Goal: Task Accomplishment & Management: Complete application form

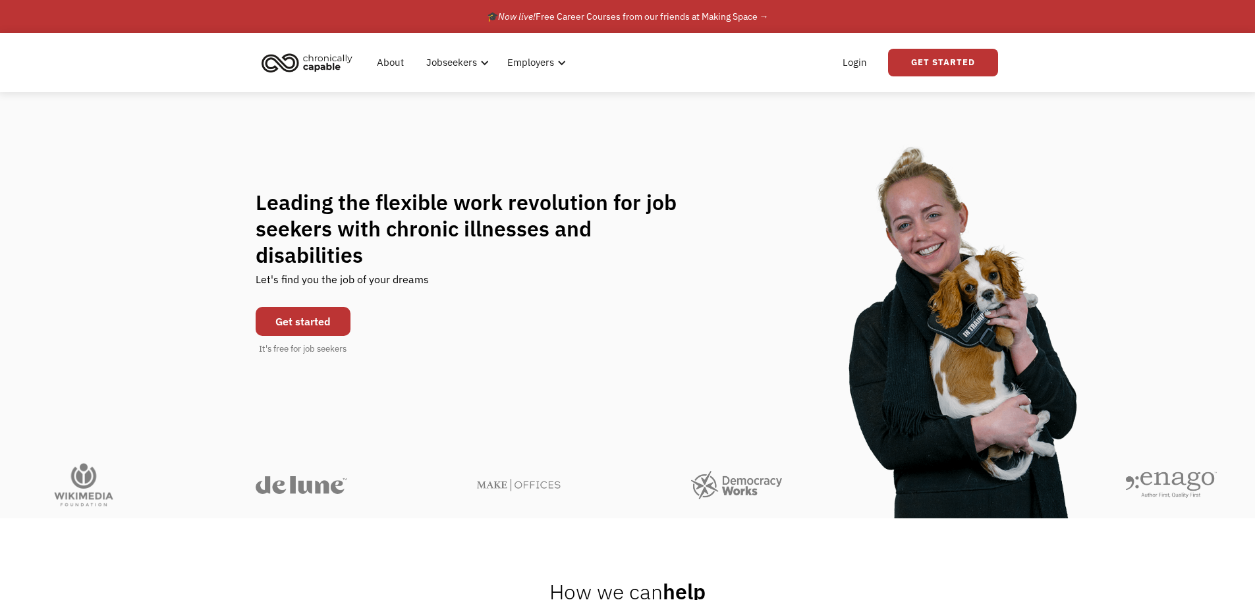
click at [329, 310] on link "Get started" at bounding box center [303, 321] width 95 height 29
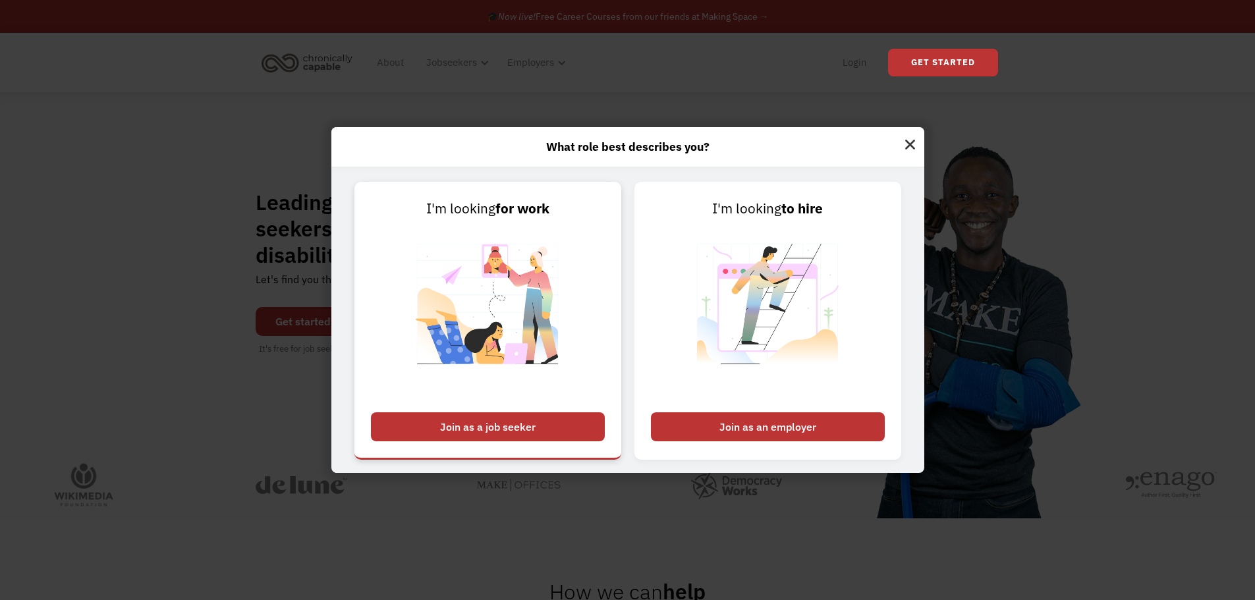
click at [489, 229] on img at bounding box center [488, 312] width 164 height 186
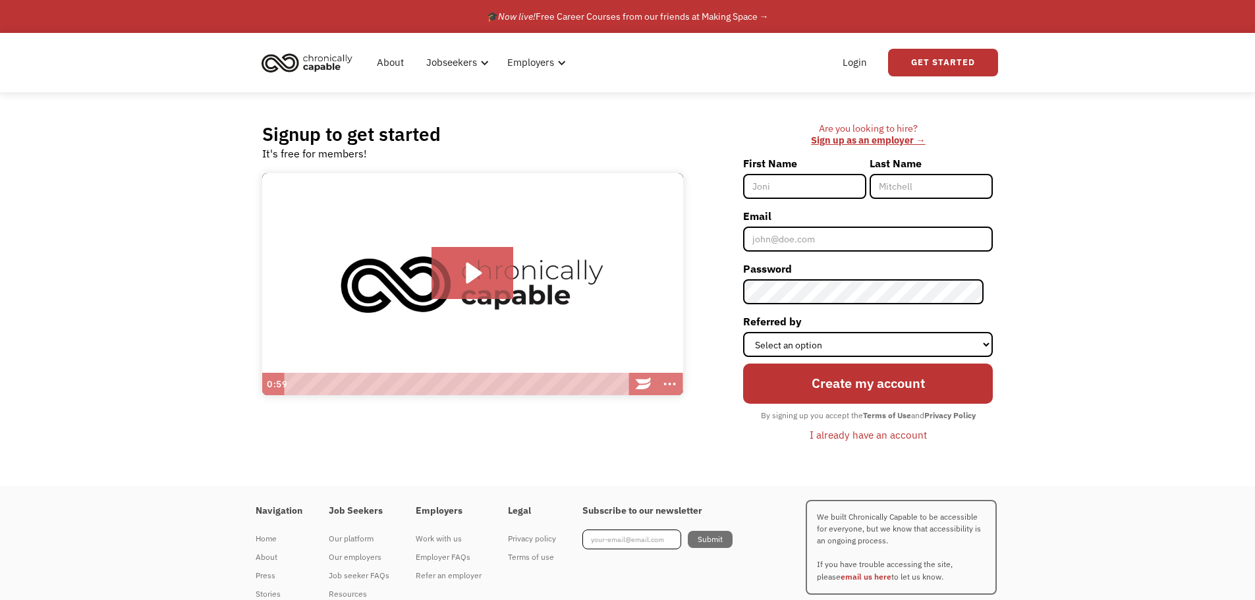
click at [791, 185] on input "First Name" at bounding box center [804, 186] width 123 height 25
type input "Jeanna"
type input "Lawrence"
click at [820, 243] on input "Email" at bounding box center [868, 239] width 250 height 25
type input "jeanna.lawrence@yahoo.com"
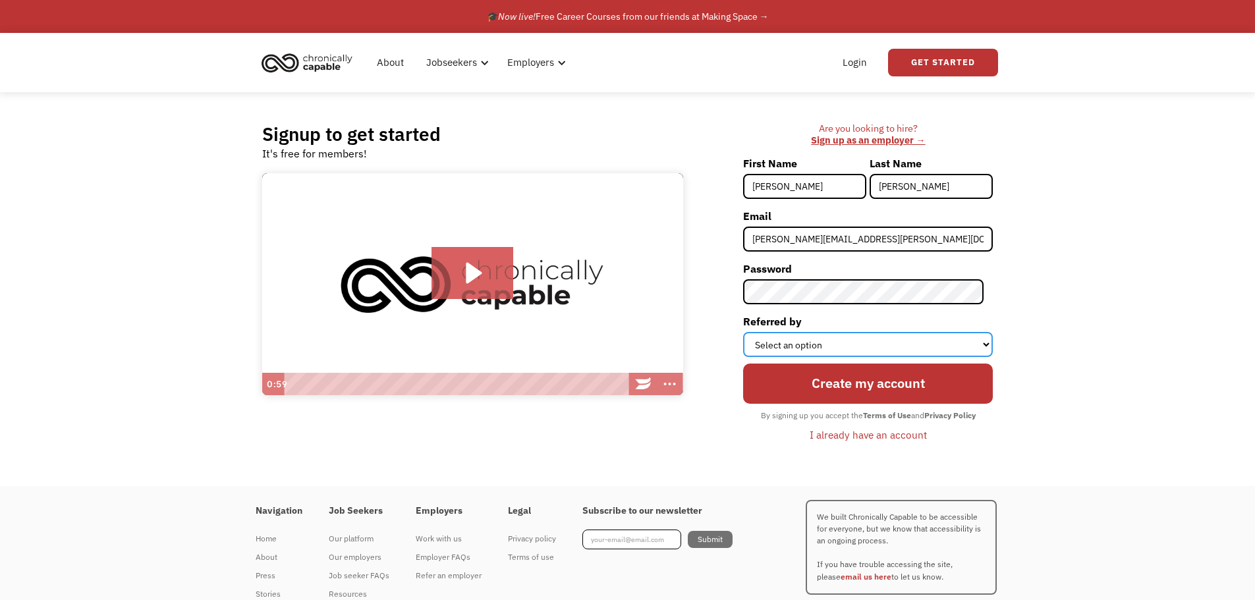
click at [829, 342] on select "Select an option Instagram Facebook Twitter Search Engine News Article Word of …" at bounding box center [868, 344] width 250 height 25
select select "Other"
click at [752, 332] on select "Select an option Instagram Facebook Twitter Search Engine News Article Word of …" at bounding box center [868, 344] width 250 height 25
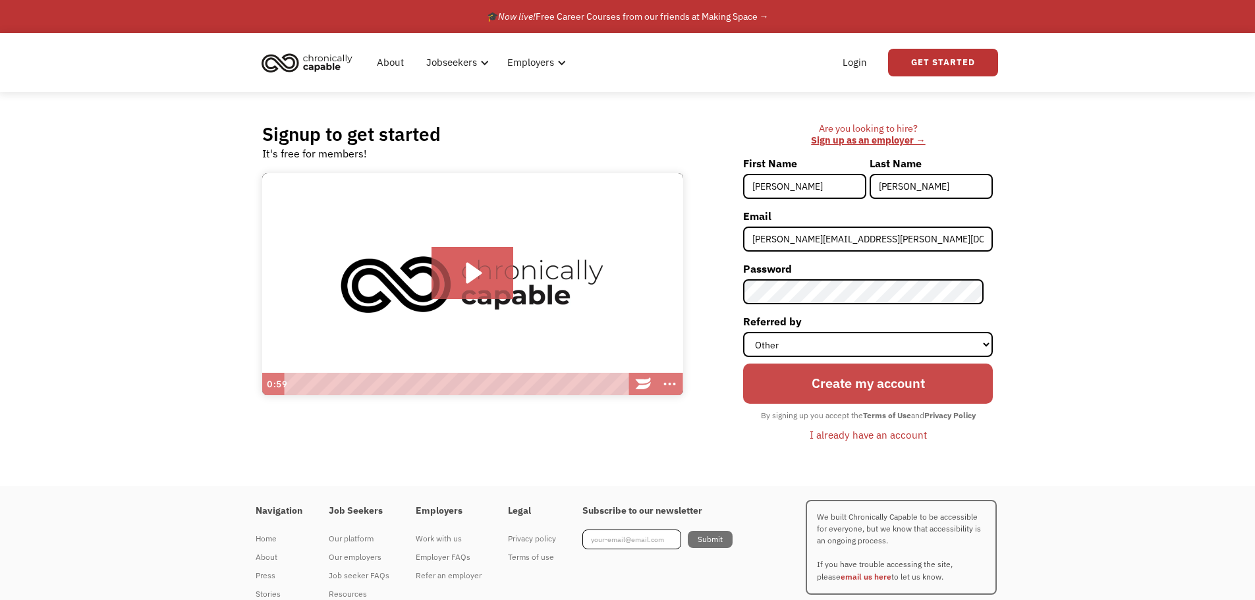
click at [855, 381] on input "Create my account" at bounding box center [868, 384] width 250 height 40
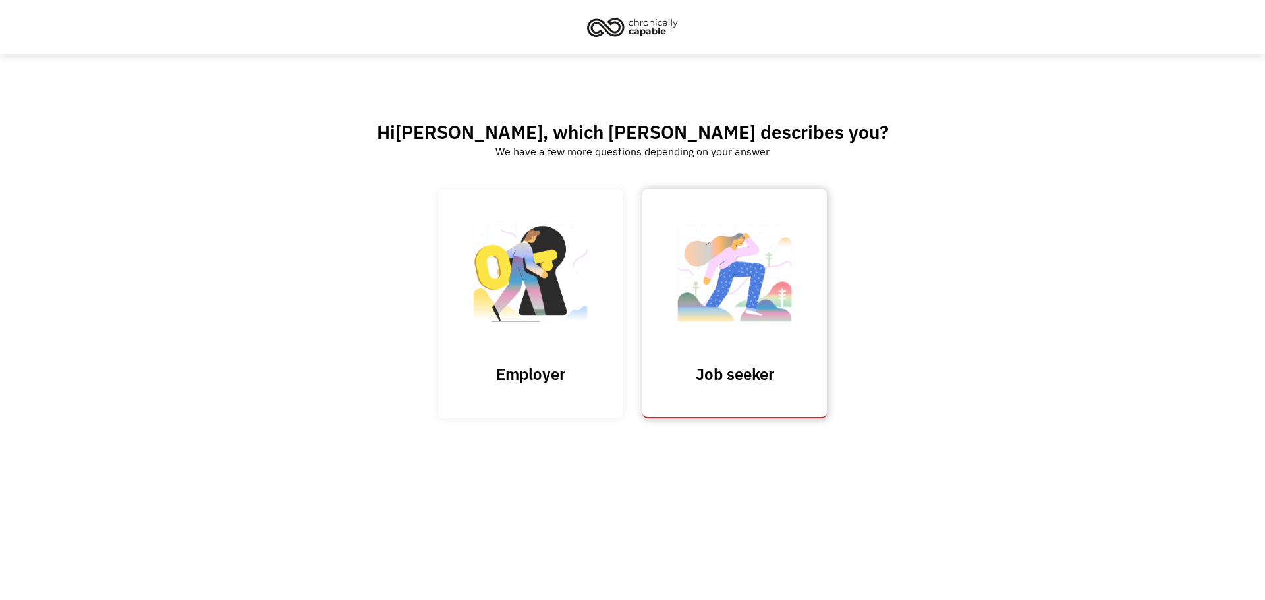
click at [754, 290] on img at bounding box center [735, 279] width 132 height 128
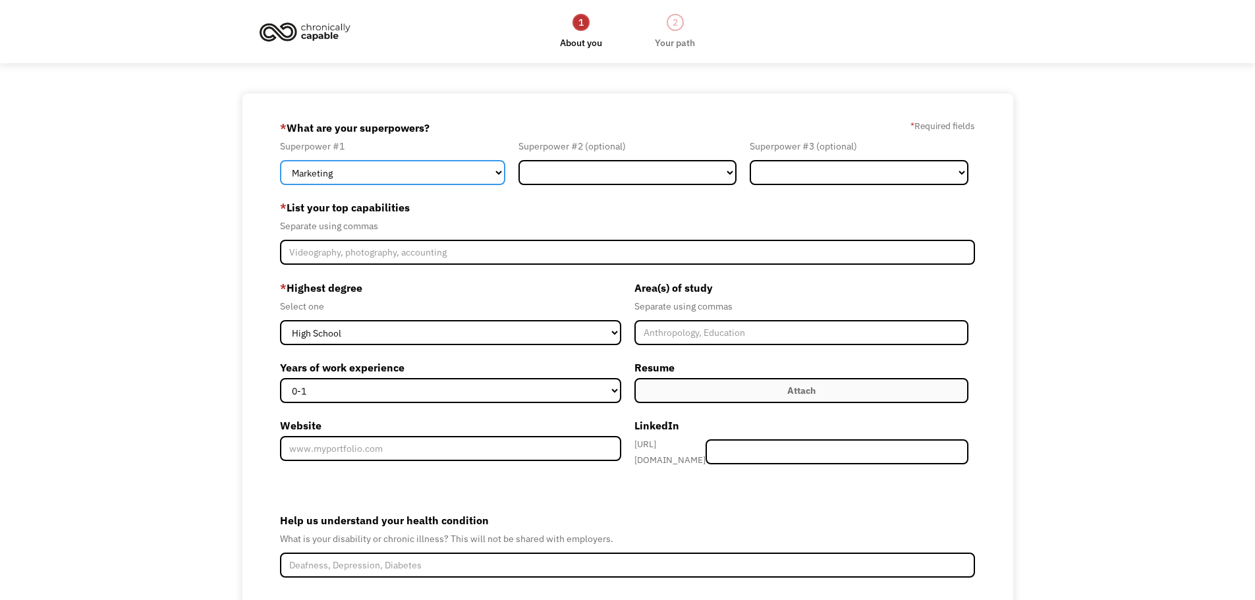
click at [398, 170] on select "Marketing Human Resources Finance Technology Operations Sales Industrial & Manu…" at bounding box center [392, 172] width 225 height 25
select select "Communications & Public Relations"
click at [280, 160] on select "Marketing Human Resources Finance Technology Operations Sales Industrial & Manu…" at bounding box center [392, 172] width 225 height 25
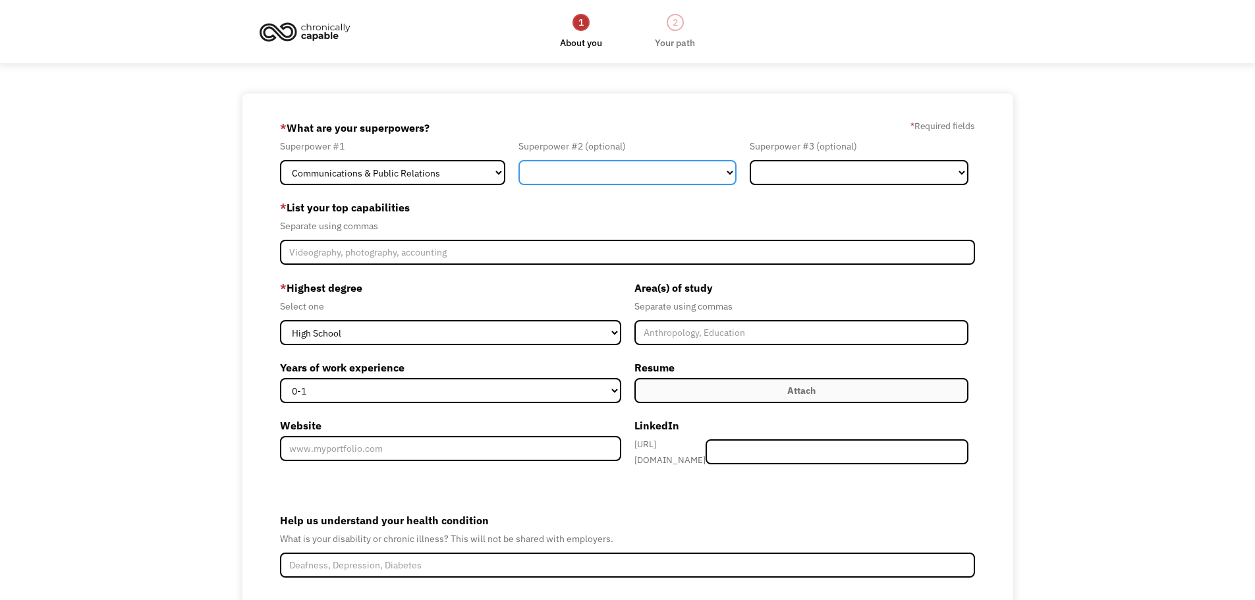
click at [569, 177] on select "Marketing Human Resources Finance Technology Operations Sales Industrial & Manu…" at bounding box center [627, 172] width 219 height 25
select select "Healthcare"
click at [518, 160] on select "Marketing Human Resources Finance Technology Operations Sales Industrial & Manu…" at bounding box center [627, 172] width 219 height 25
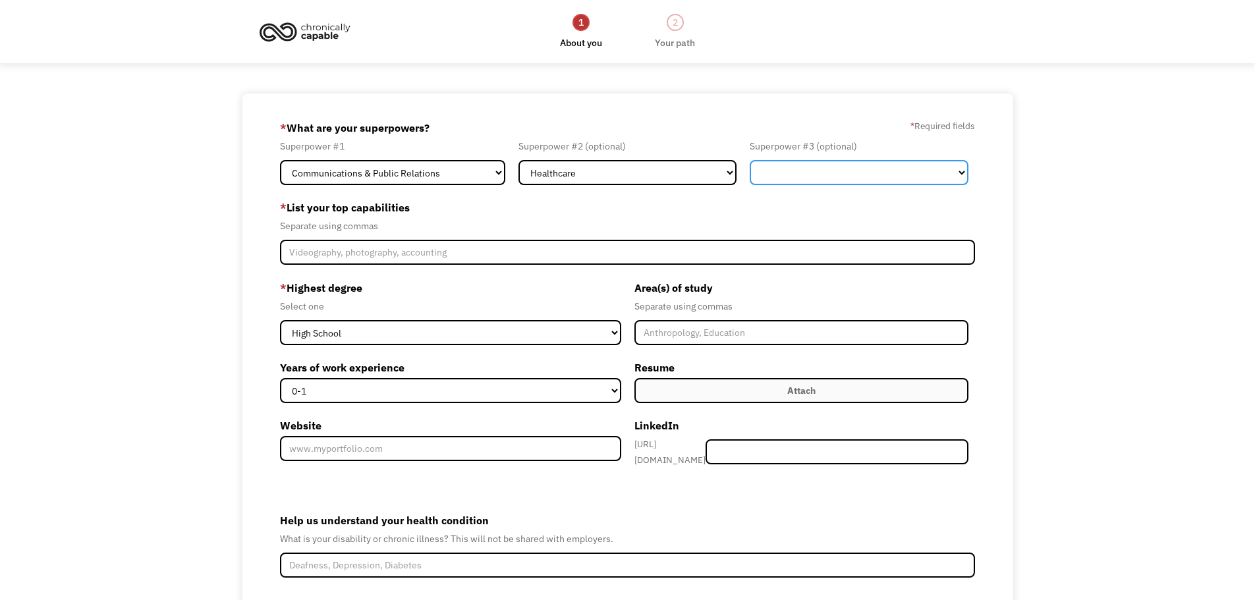
click at [857, 177] on select "Marketing Human Resources Finance Technology Operations Sales Industrial & Manu…" at bounding box center [859, 172] width 219 height 25
select select "Science & Education"
click at [750, 160] on select "Marketing Human Resources Finance Technology Operations Sales Industrial & Manu…" at bounding box center [859, 172] width 219 height 25
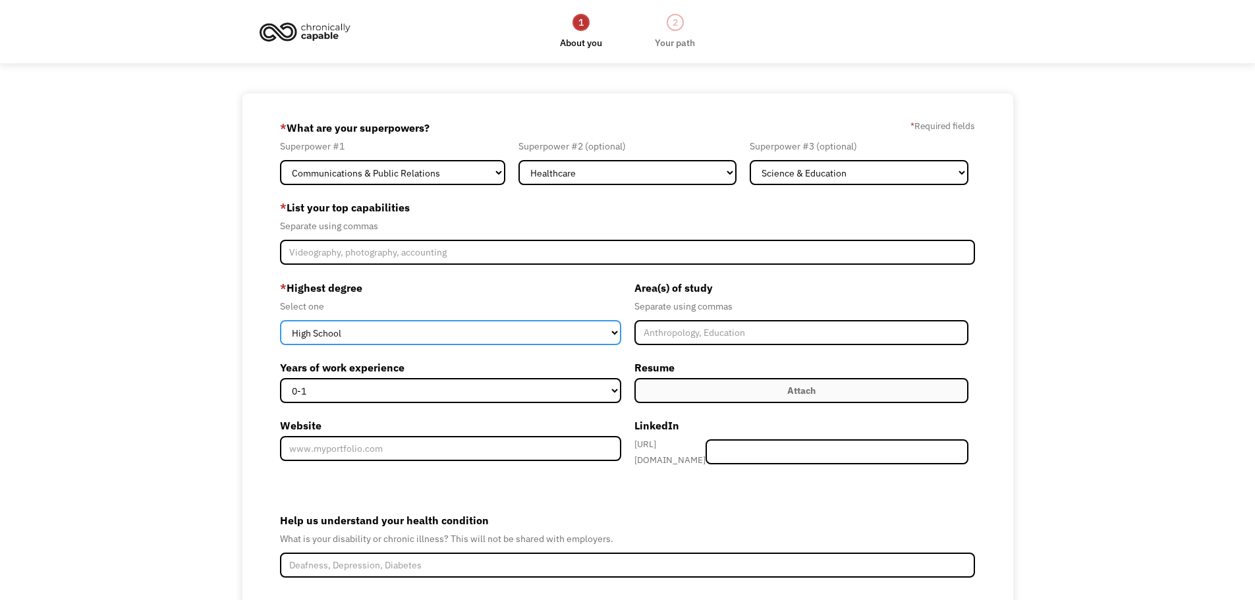
click at [428, 342] on select "High School Associates Bachelors Master's PhD" at bounding box center [450, 332] width 341 height 25
select select "associates"
click at [280, 320] on select "High School Associates Bachelors Master's PhD" at bounding box center [450, 332] width 341 height 25
